Goal: Information Seeking & Learning: Learn about a topic

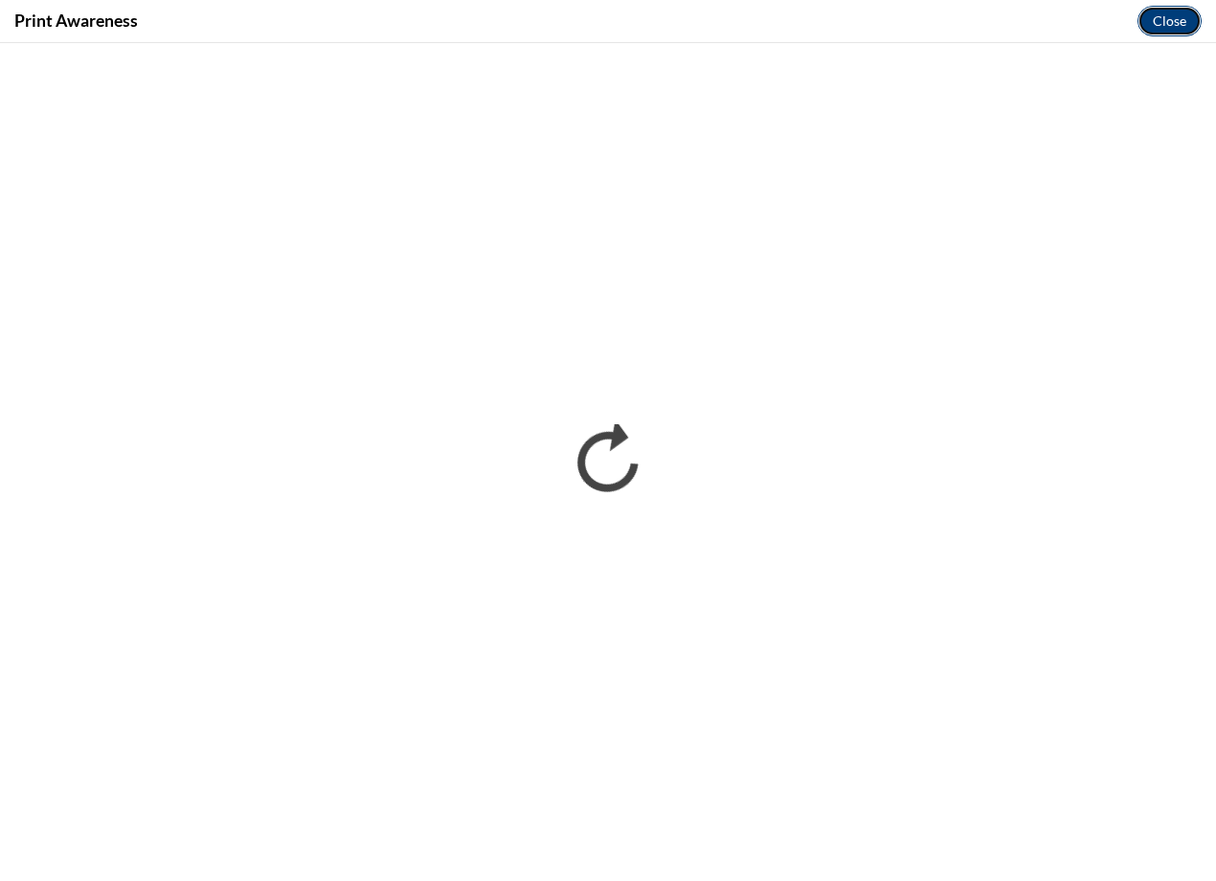
click at [1162, 24] on button "Close" at bounding box center [1169, 21] width 64 height 31
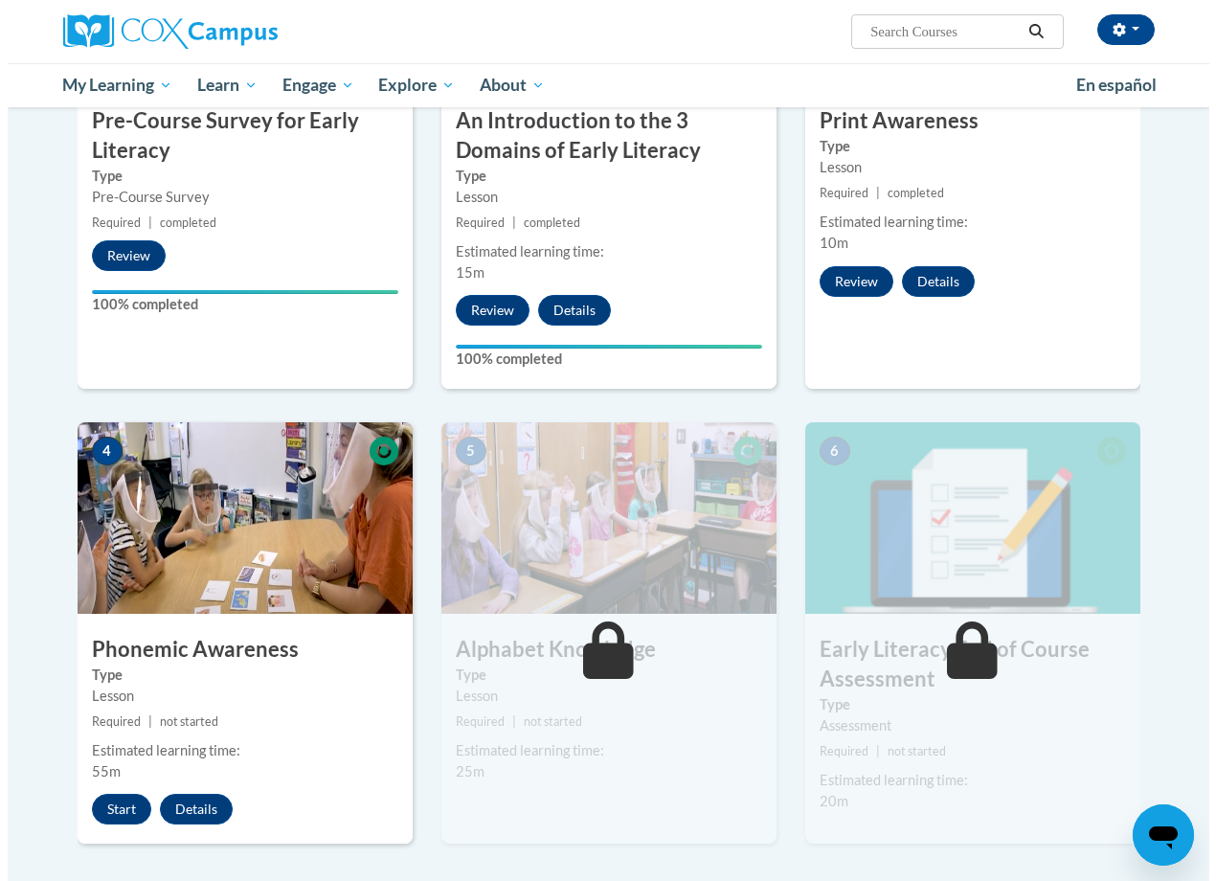
scroll to position [766, 0]
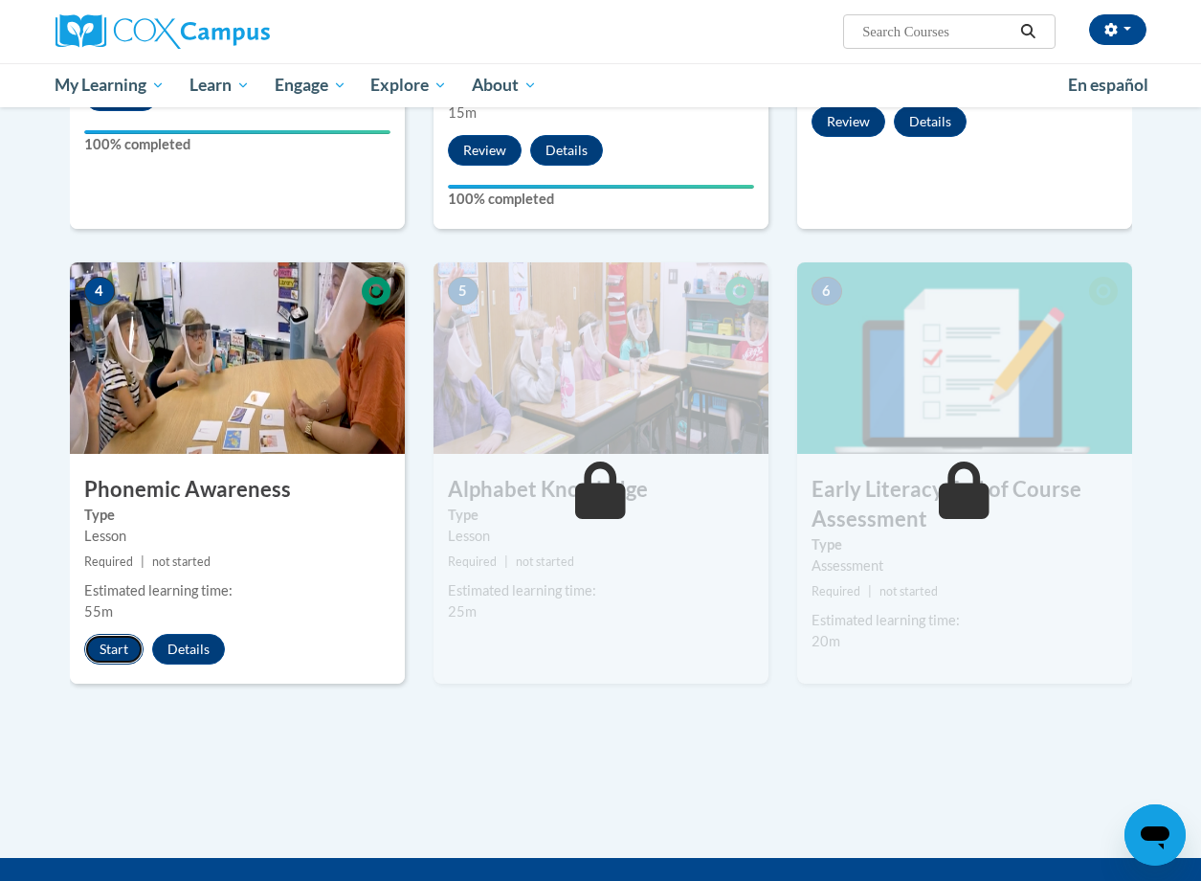
click at [124, 655] on button "Start" at bounding box center [113, 649] width 59 height 31
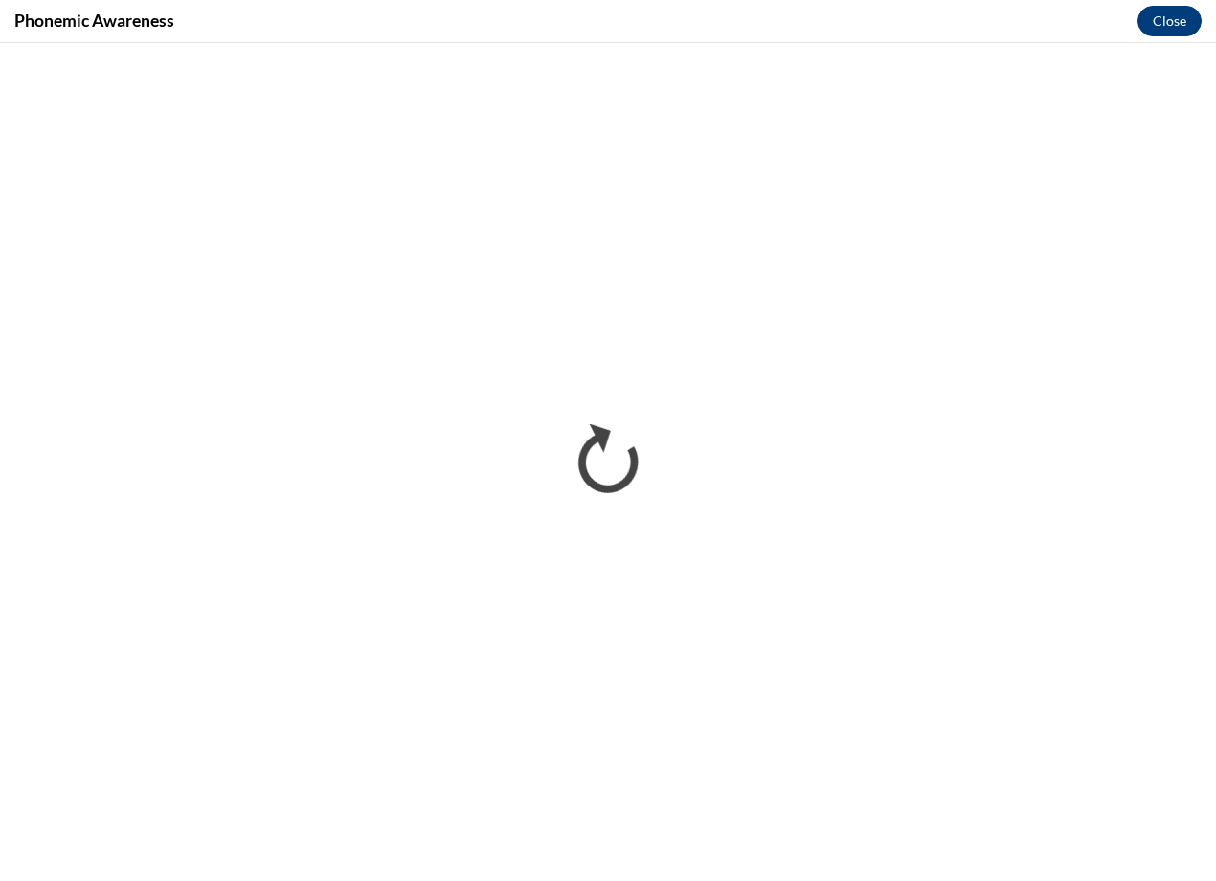
scroll to position [0, 0]
